Goal: Task Accomplishment & Management: Use online tool/utility

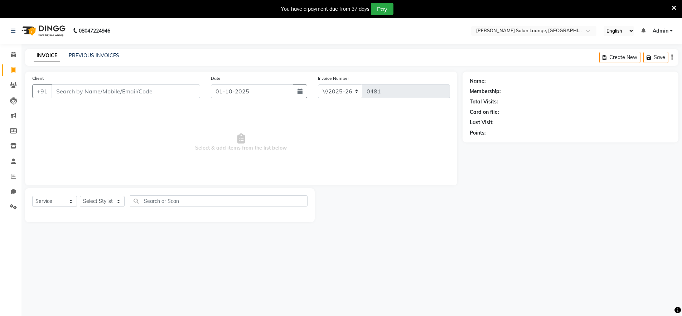
select select "8909"
select select "service"
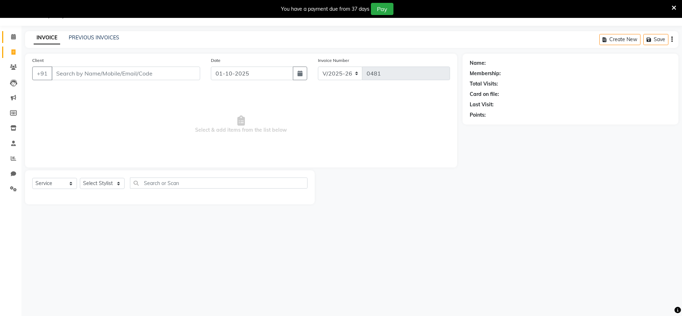
click at [14, 36] on icon at bounding box center [13, 36] width 5 height 5
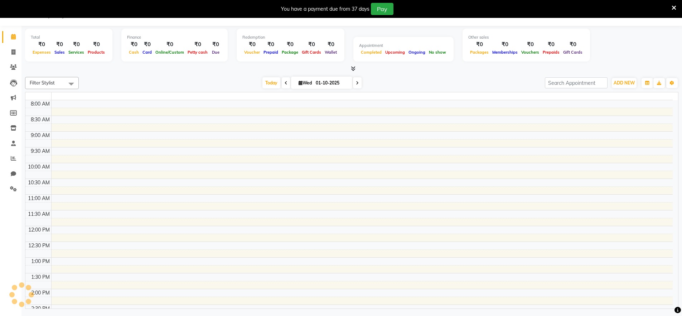
click at [14, 36] on icon at bounding box center [13, 36] width 5 height 5
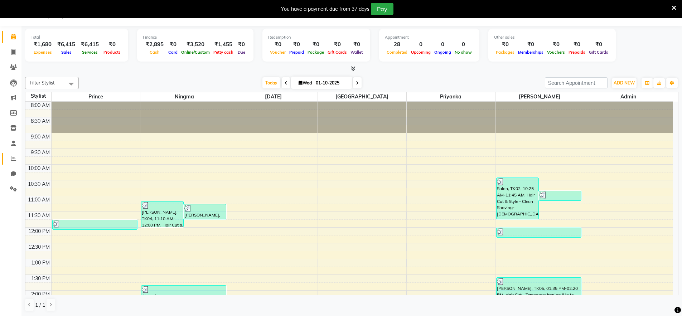
click at [12, 158] on icon at bounding box center [13, 158] width 5 height 5
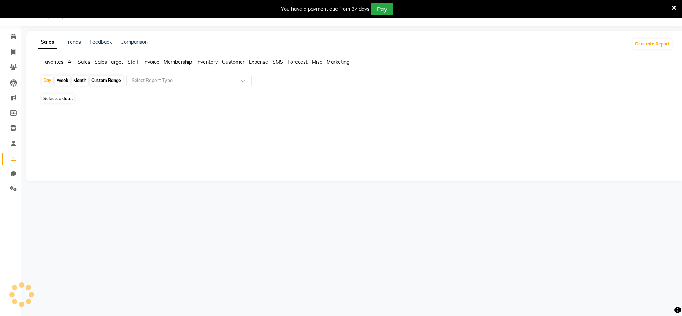
click at [12, 158] on icon at bounding box center [13, 158] width 5 height 5
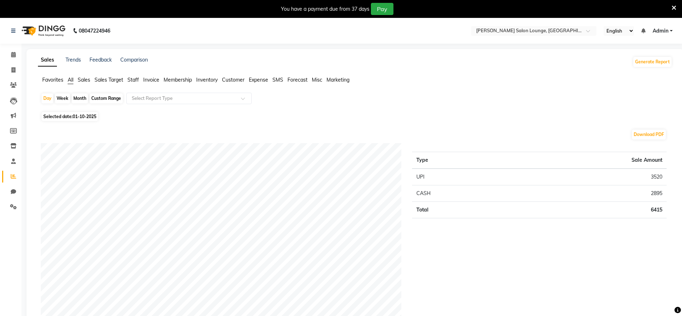
scroll to position [302, 0]
